Goal: Transaction & Acquisition: Purchase product/service

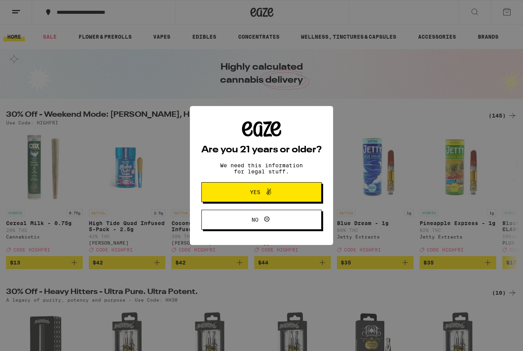
click at [253, 195] on span "Yes" at bounding box center [255, 191] width 10 height 5
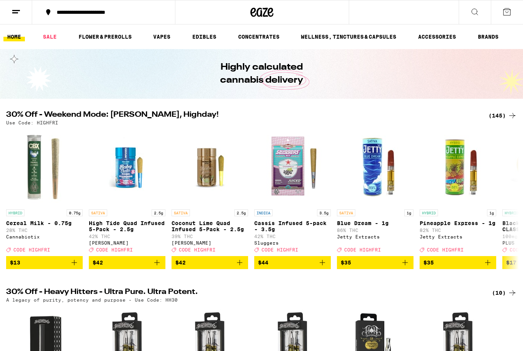
click at [15, 10] on line at bounding box center [16, 10] width 8 height 0
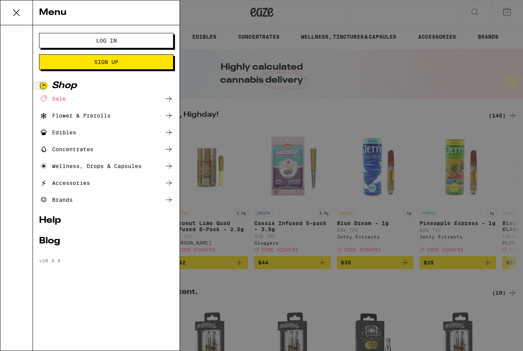
click at [90, 43] on span "Log In" at bounding box center [106, 40] width 72 height 5
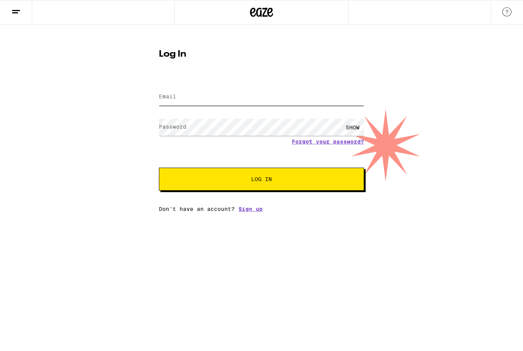
click at [178, 101] on input "Email" at bounding box center [261, 96] width 205 height 17
type input "[EMAIL_ADDRESS][DOMAIN_NAME]"
click at [261, 180] on button "Log In" at bounding box center [261, 179] width 205 height 23
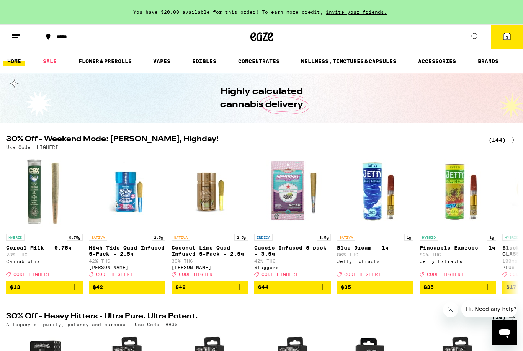
click at [511, 38] on button "3" at bounding box center [507, 37] width 32 height 24
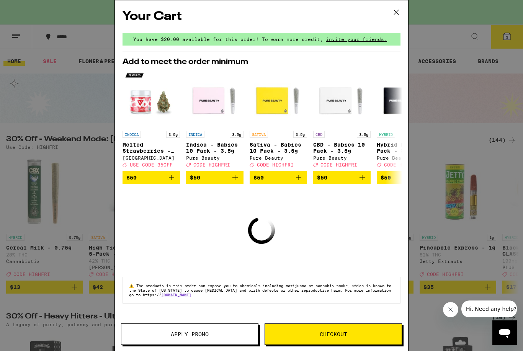
click at [165, 335] on span "Apply Promo" at bounding box center [189, 334] width 137 height 5
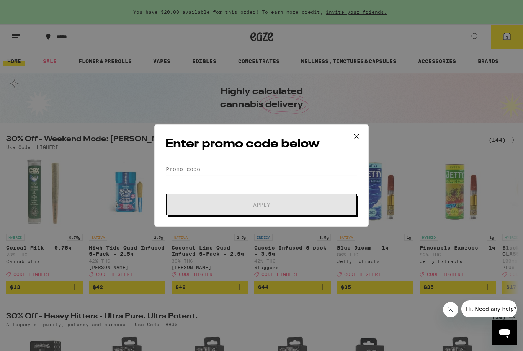
click at [357, 135] on icon at bounding box center [356, 136] width 11 height 11
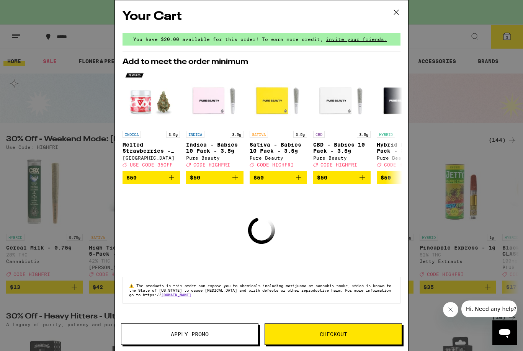
click at [314, 313] on div "Your Cart You have $20.00 available for this order! To earn more credit, invite…" at bounding box center [261, 164] width 293 height 328
click at [312, 338] on button "Checkout" at bounding box center [333, 333] width 137 height 21
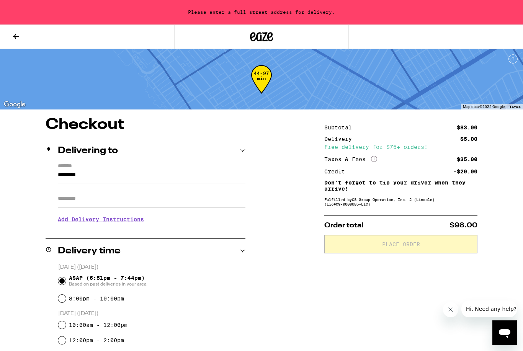
click at [449, 311] on icon "Close message from company" at bounding box center [451, 310] width 4 height 4
click at [17, 36] on icon at bounding box center [16, 36] width 6 height 5
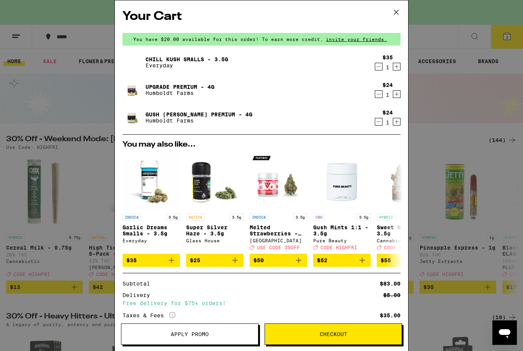
click at [376, 98] on icon "Decrement" at bounding box center [378, 94] width 7 height 9
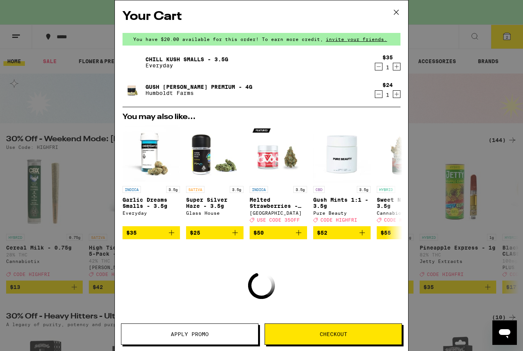
click at [376, 98] on icon "Decrement" at bounding box center [378, 94] width 7 height 9
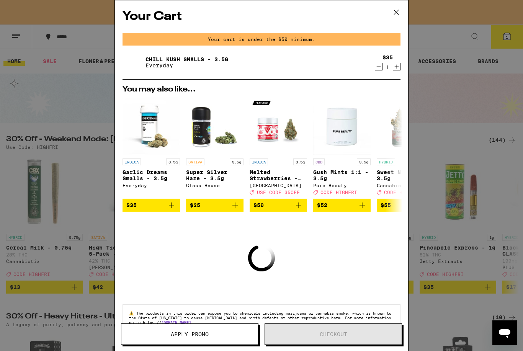
click at [376, 67] on icon "Decrement" at bounding box center [378, 66] width 7 height 9
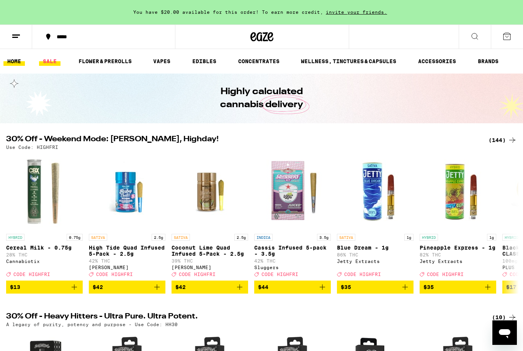
click at [55, 57] on link "SALE" at bounding box center [49, 61] width 21 height 9
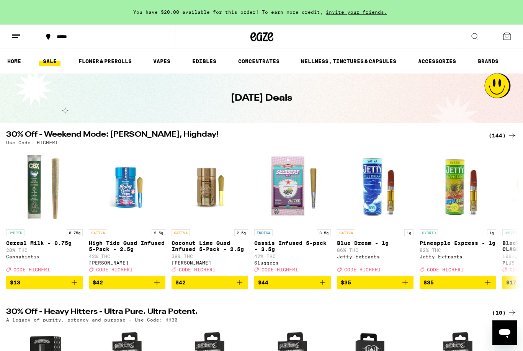
click at [51, 61] on link "SALE" at bounding box center [49, 61] width 21 height 9
click at [107, 62] on link "FLOWER & PREROLLS" at bounding box center [105, 61] width 61 height 9
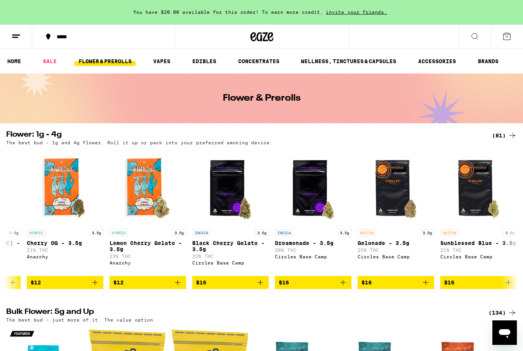
click at [502, 134] on div "(81)" at bounding box center [504, 135] width 25 height 9
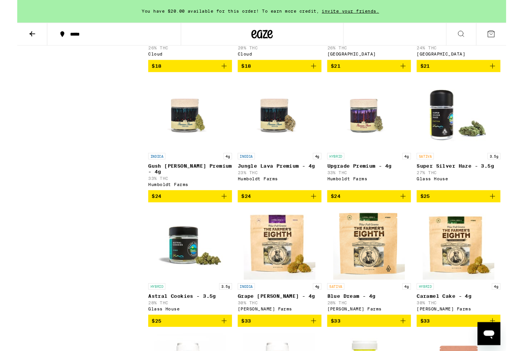
scroll to position [725, 0]
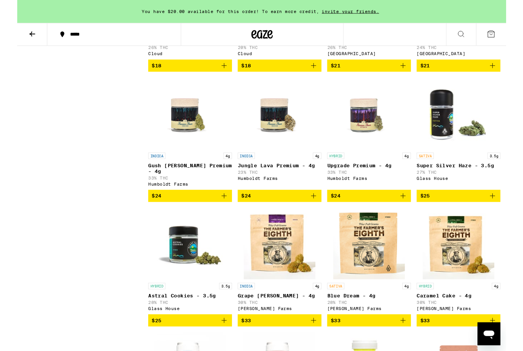
click at [371, 159] on img "Open page for Upgrade Premium - 4g from Humboldt Farms" at bounding box center [376, 121] width 77 height 77
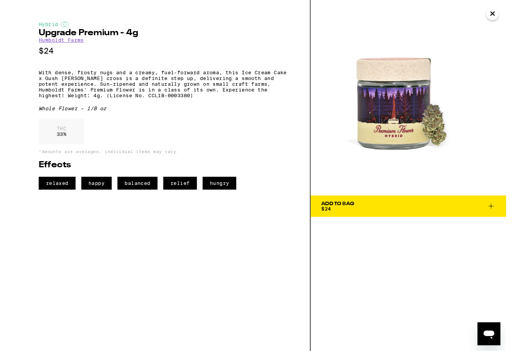
click at [511, 222] on icon at bounding box center [506, 220] width 9 height 9
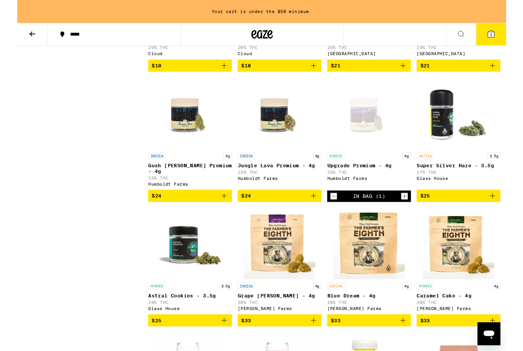
click at [174, 159] on img "Open page for Gush Mintz Premium - 4g from Humboldt Farms" at bounding box center [185, 121] width 77 height 77
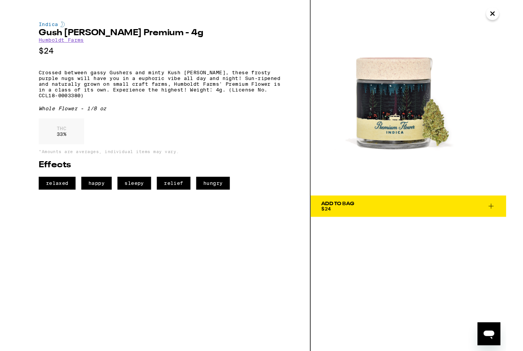
click at [483, 228] on button "Add To Bag $24" at bounding box center [418, 220] width 209 height 23
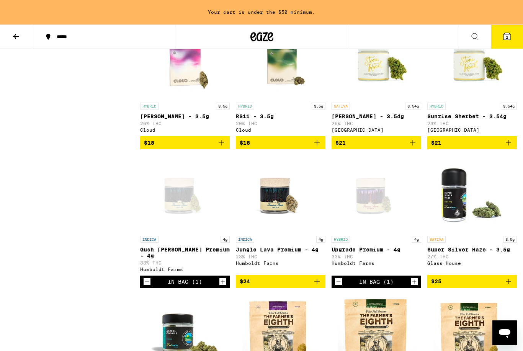
scroll to position [652, 0]
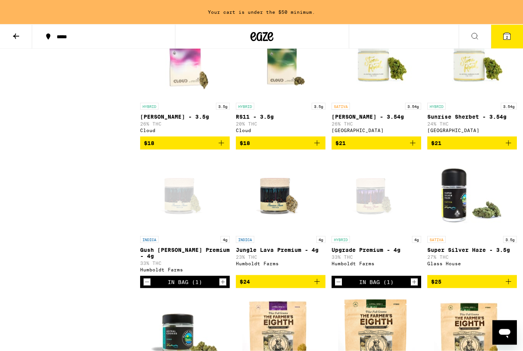
click at [374, 97] on img "Open page for Lemon Jack - 3.54g from Stone Road" at bounding box center [376, 61] width 77 height 77
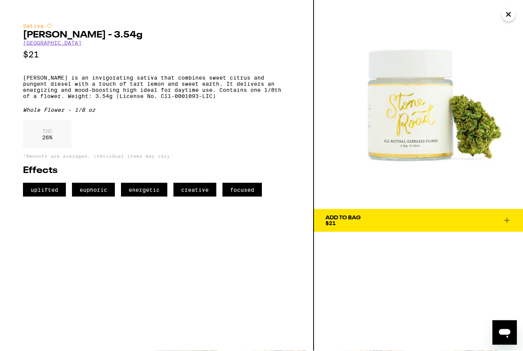
scroll to position [653, 0]
click at [463, 219] on span "Add To Bag $21" at bounding box center [418, 220] width 186 height 11
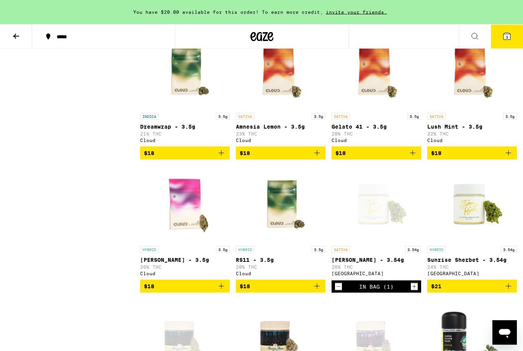
scroll to position [510, 0]
click at [358, 142] on div "SATIVA 3.5g Gelato 41 - 3.5g 28% THC Cloud" at bounding box center [377, 128] width 90 height 30
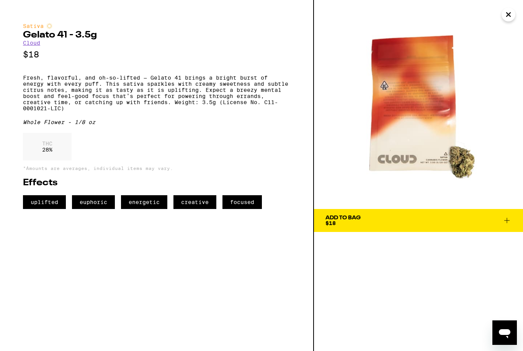
click at [452, 219] on span "Add To Bag $18" at bounding box center [418, 220] width 186 height 11
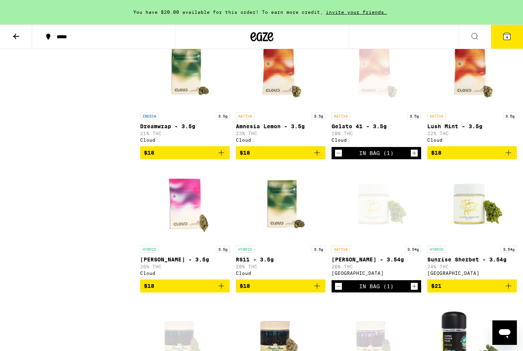
click at [511, 36] on button "4" at bounding box center [507, 37] width 32 height 24
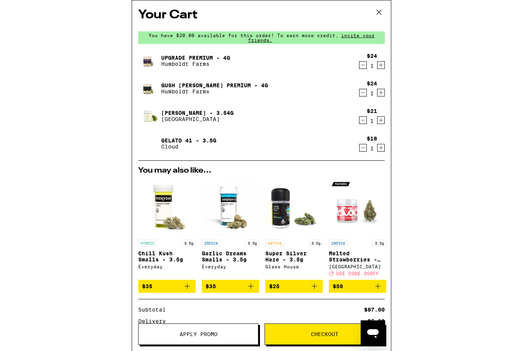
scroll to position [510, 0]
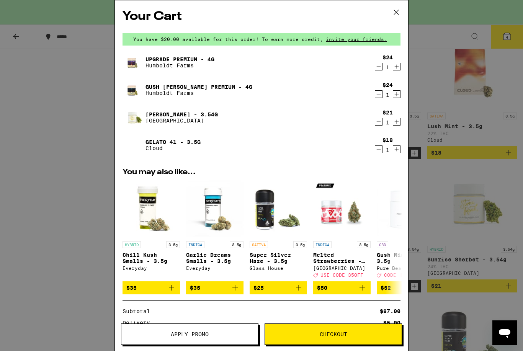
click at [175, 338] on button "Apply Promo" at bounding box center [189, 333] width 137 height 21
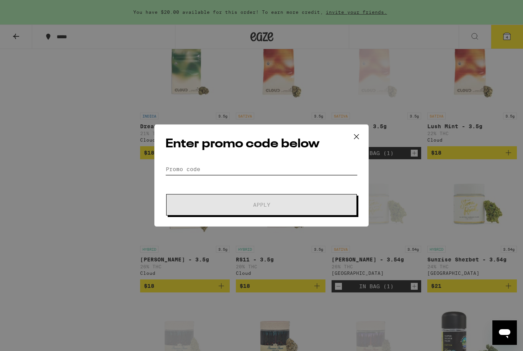
click at [182, 170] on input "Promo Code" at bounding box center [261, 168] width 192 height 11
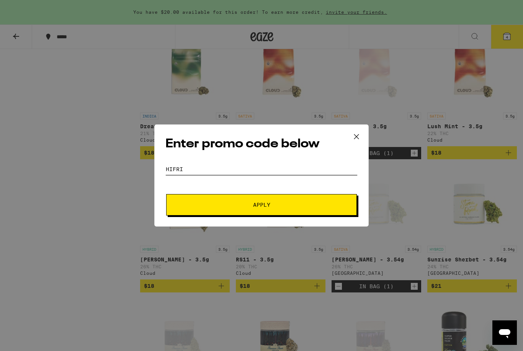
type input "Hifri"
click at [255, 207] on span "Apply" at bounding box center [261, 204] width 17 height 5
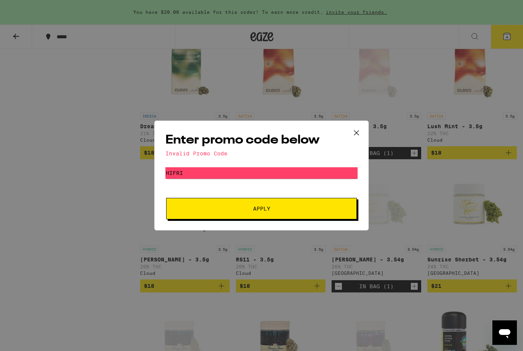
click at [356, 132] on icon at bounding box center [356, 132] width 11 height 11
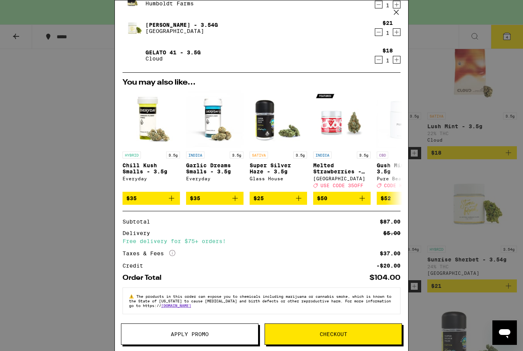
scroll to position [99, 0]
click at [350, 327] on button "Checkout" at bounding box center [333, 333] width 137 height 21
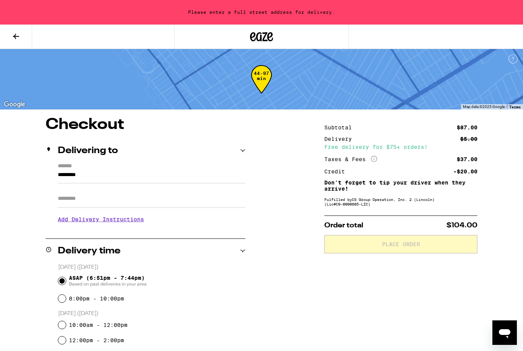
click at [74, 174] on input "*********" at bounding box center [152, 176] width 188 height 13
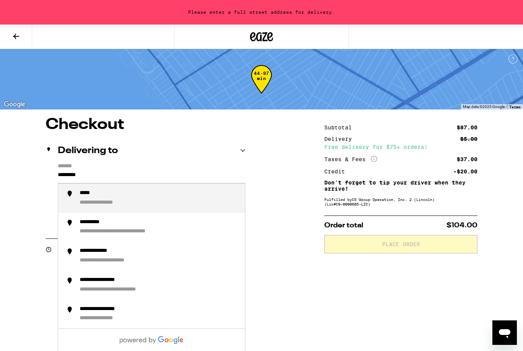
click at [67, 168] on label "*******" at bounding box center [152, 166] width 188 height 7
click at [67, 170] on input "*********" at bounding box center [152, 176] width 188 height 13
type input "*"
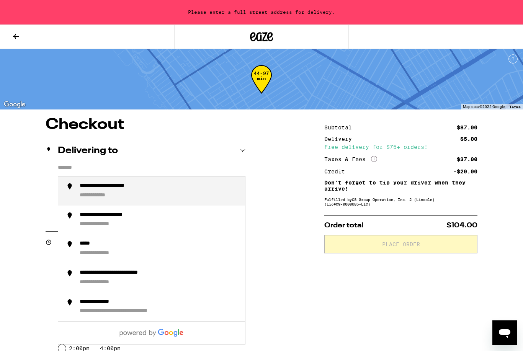
type input "*"
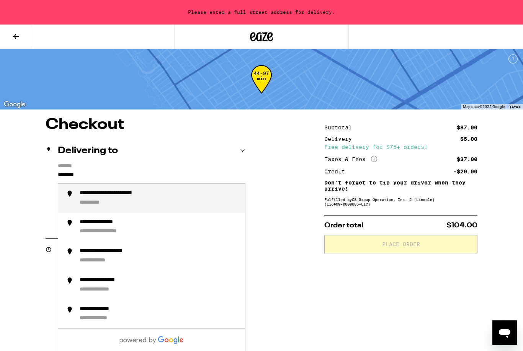
click at [91, 205] on div "**********" at bounding box center [97, 202] width 34 height 7
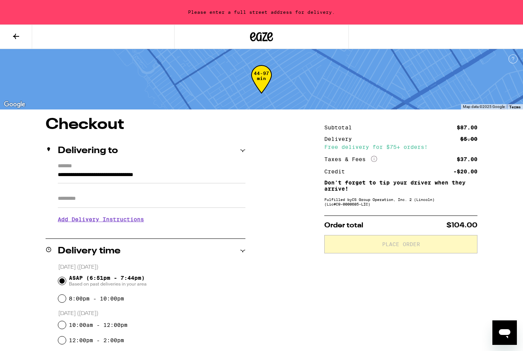
type input "**********"
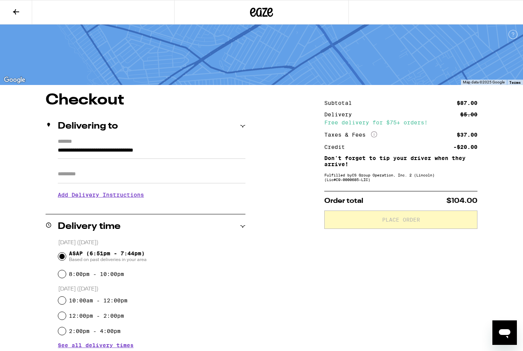
click at [69, 176] on input "Apt/Suite" at bounding box center [152, 174] width 188 height 18
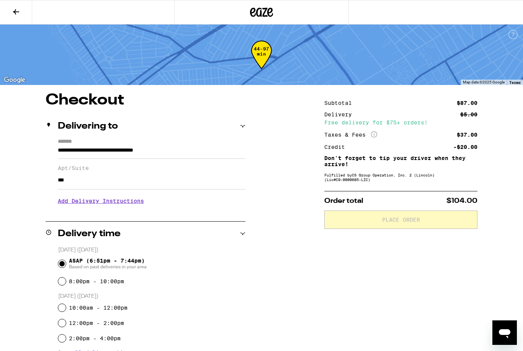
type input "***"
click at [92, 206] on h3 "Add Delivery Instructions" at bounding box center [152, 201] width 188 height 18
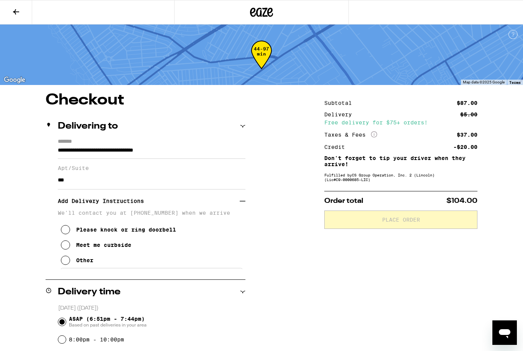
click at [67, 265] on icon at bounding box center [65, 260] width 9 height 9
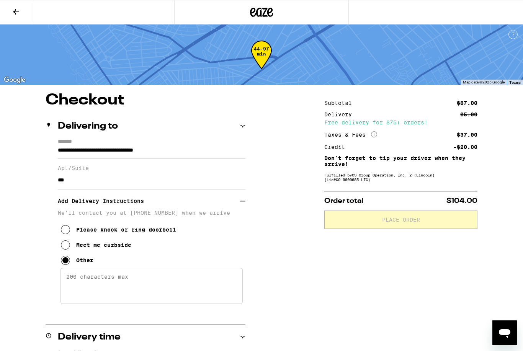
click at [85, 286] on textarea "Enter any other delivery instructions you want driver to know" at bounding box center [151, 286] width 182 height 36
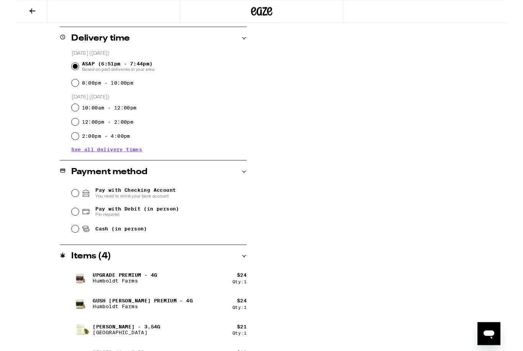
scroll to position [302, 0]
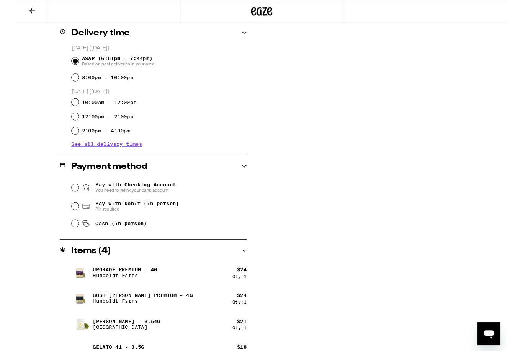
type textarea "Front door code is #1933"
click at [63, 220] on input "Pay with Debit (in person) Pin required" at bounding box center [62, 221] width 8 height 8
radio input "true"
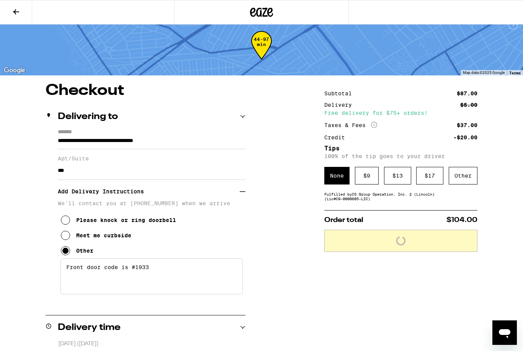
scroll to position [9, 0]
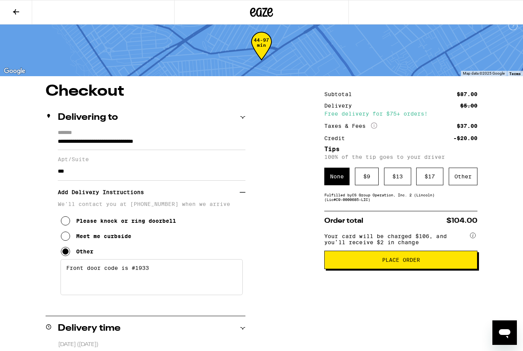
click at [427, 269] on button "Place Order" at bounding box center [400, 260] width 153 height 18
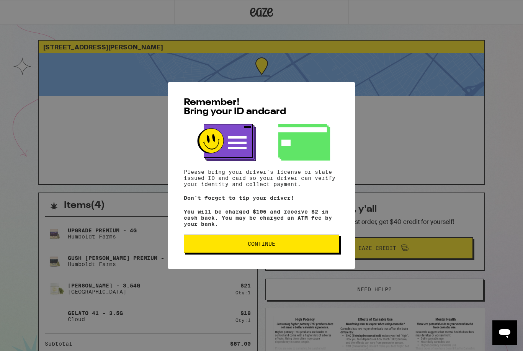
click at [296, 253] on button "Continue" at bounding box center [261, 244] width 155 height 18
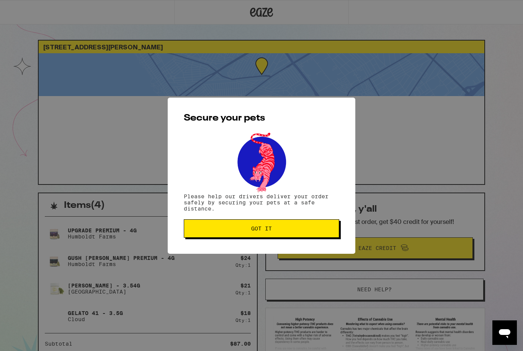
click at [306, 233] on button "Got it" at bounding box center [261, 228] width 155 height 18
